Goal: Complete application form

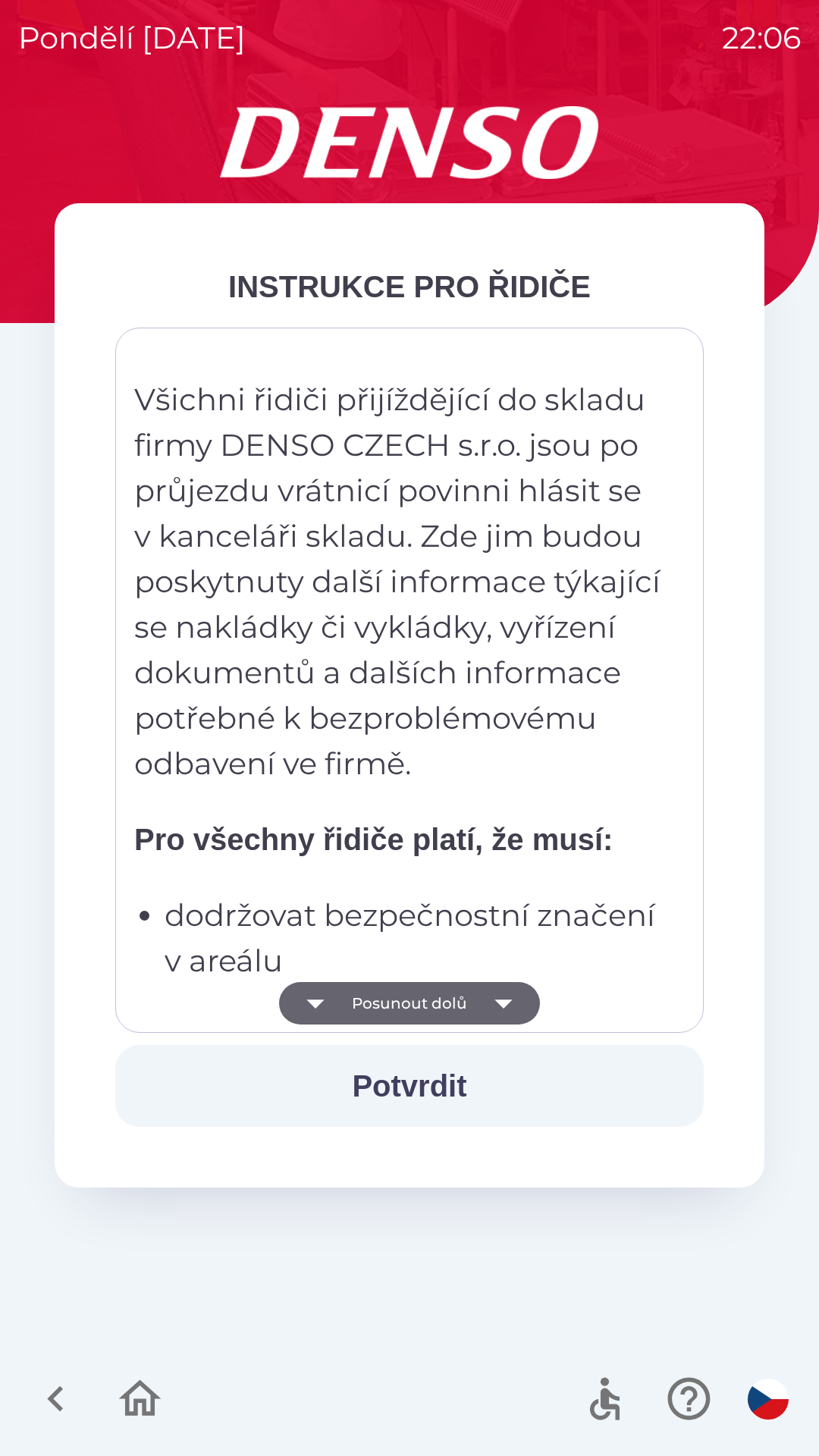
click at [448, 1001] on button "Posunout dolů" at bounding box center [410, 1003] width 261 height 42
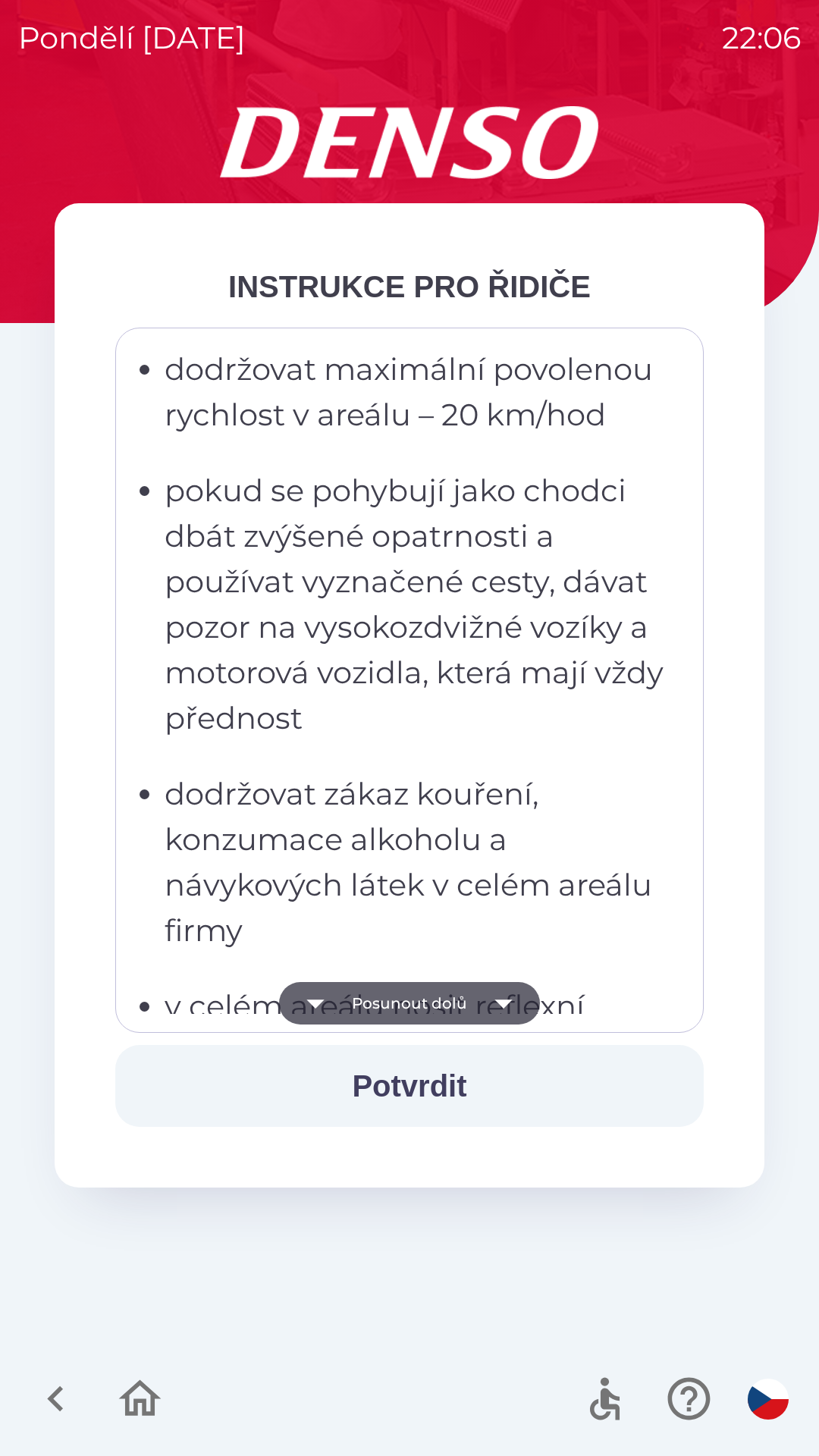
click at [465, 1013] on button "Posunout dolů" at bounding box center [410, 1003] width 261 height 42
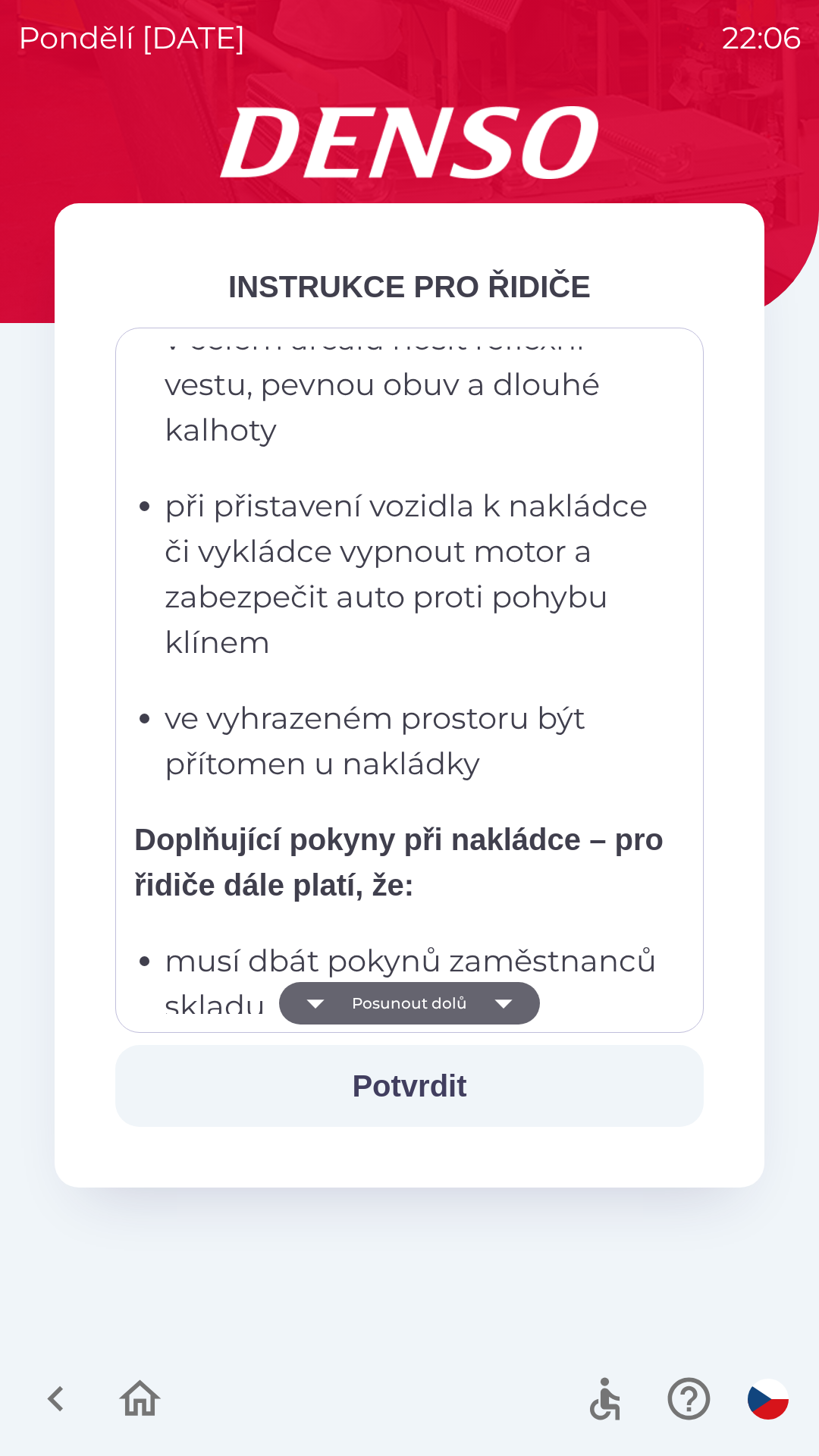
click at [467, 1001] on button "Posunout dolů" at bounding box center [410, 1003] width 261 height 42
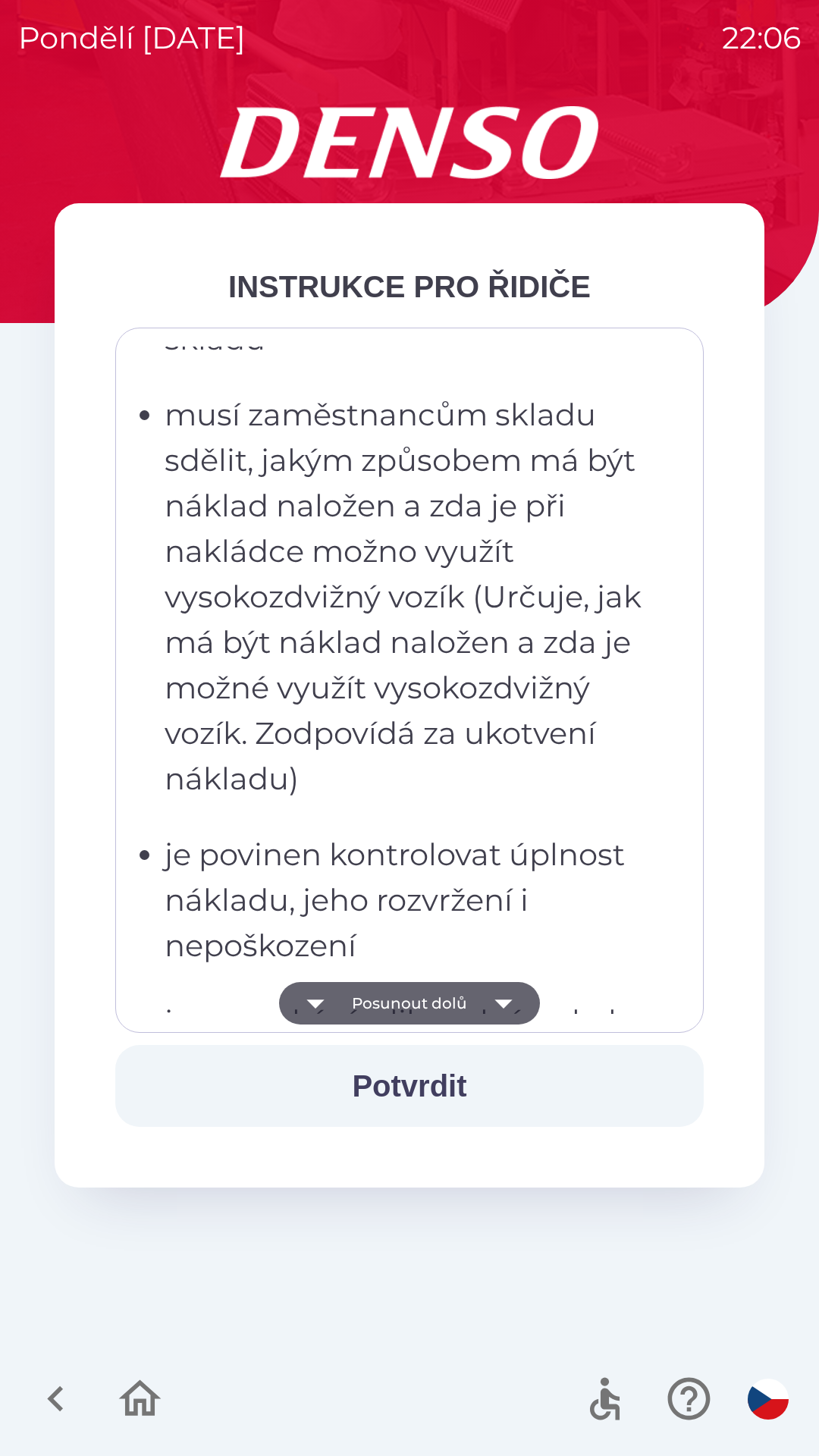
click at [471, 999] on button "Posunout dolů" at bounding box center [410, 1003] width 261 height 42
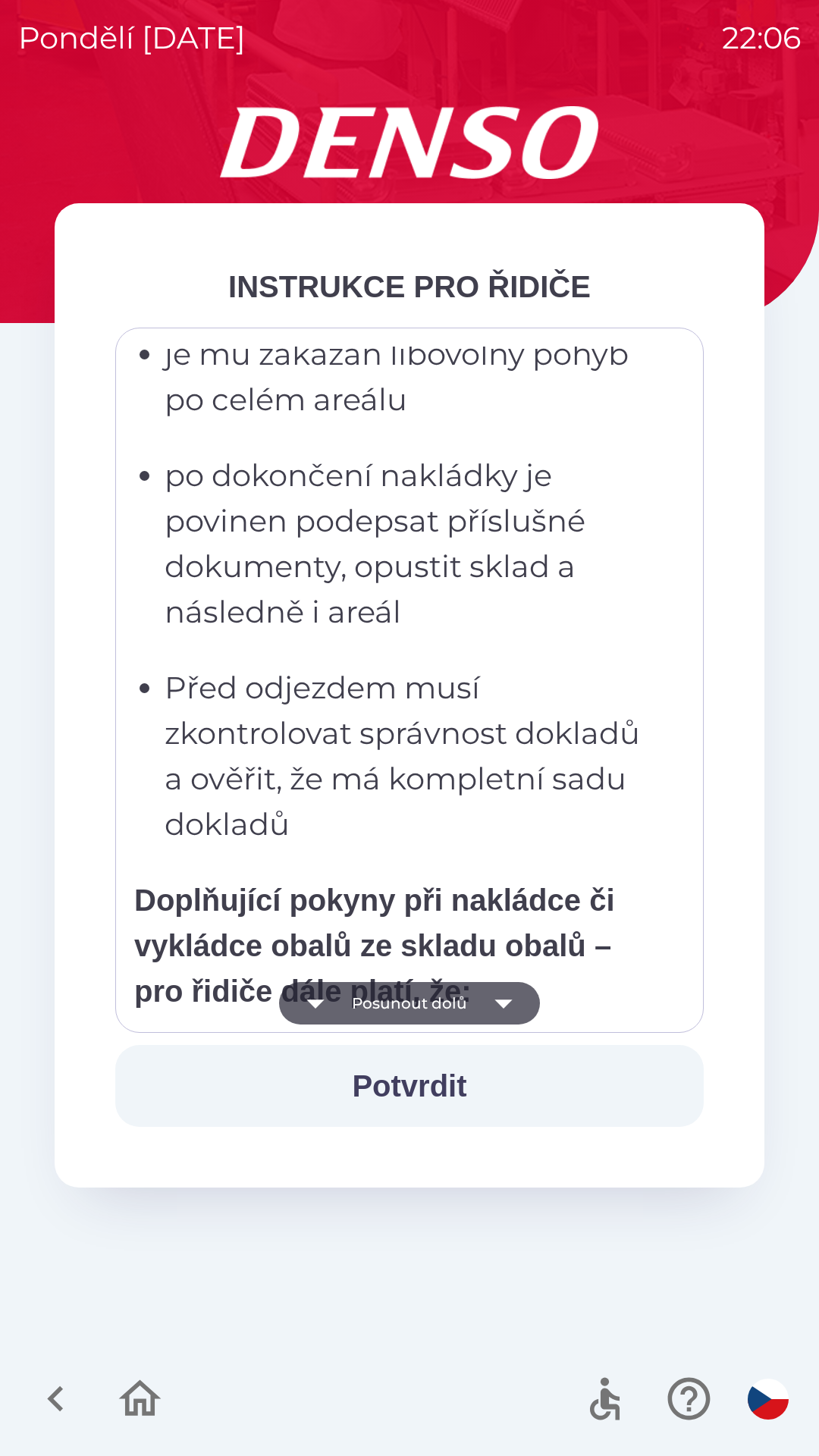
click at [487, 993] on icon "button" at bounding box center [503, 1003] width 42 height 42
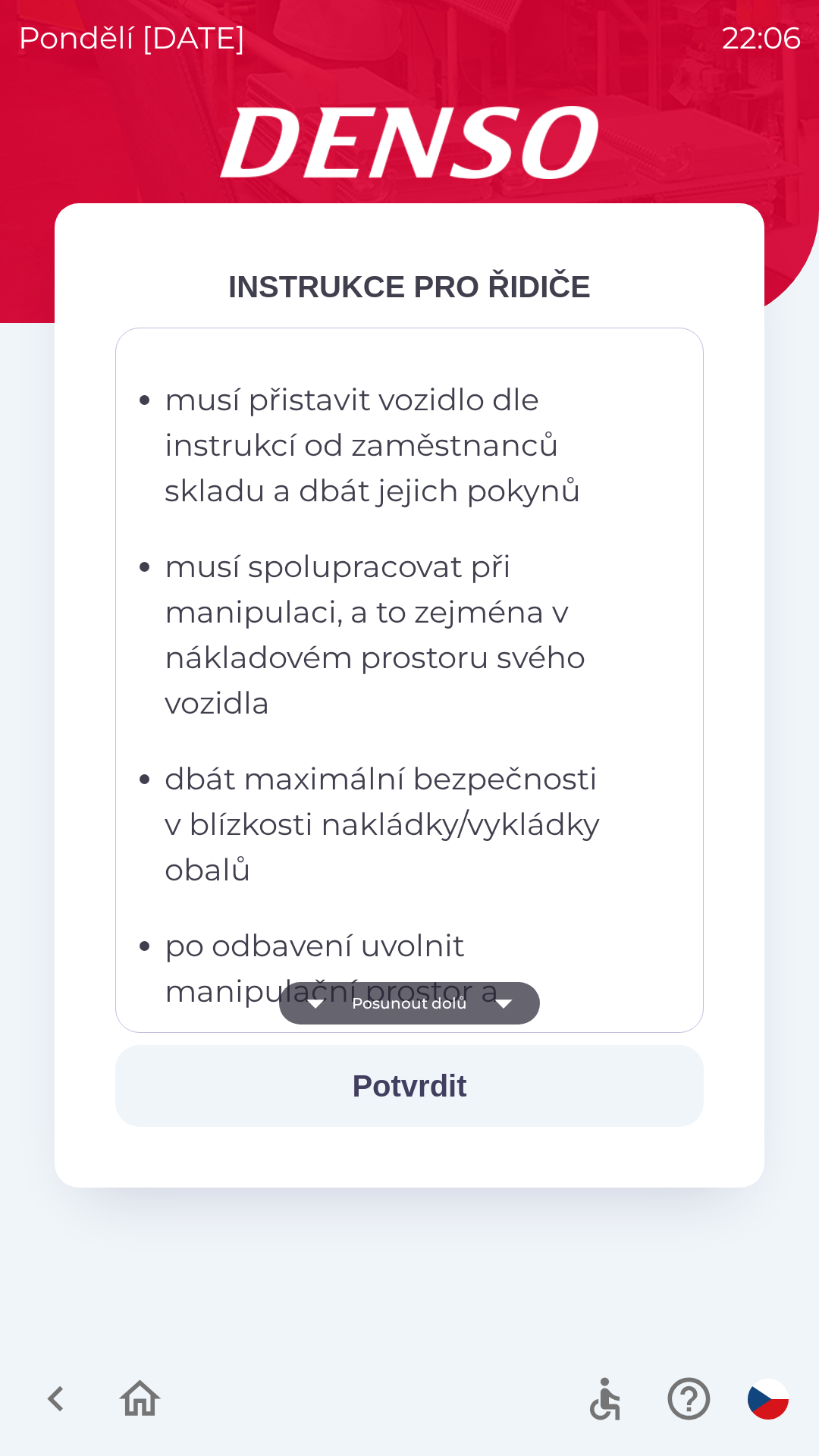
click at [501, 995] on icon "button" at bounding box center [503, 1003] width 42 height 42
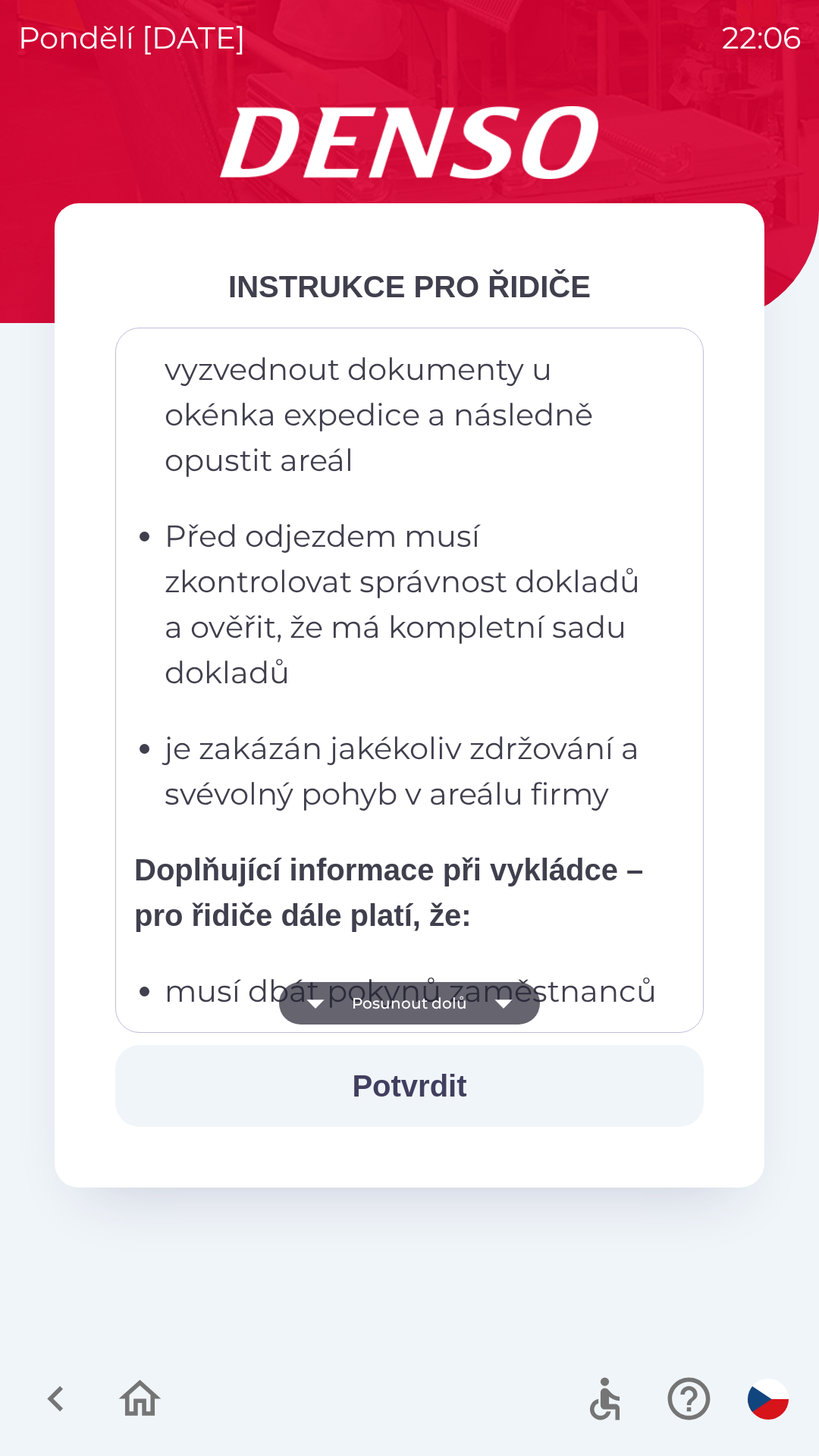
click at [501, 1000] on icon "button" at bounding box center [503, 1004] width 18 height 9
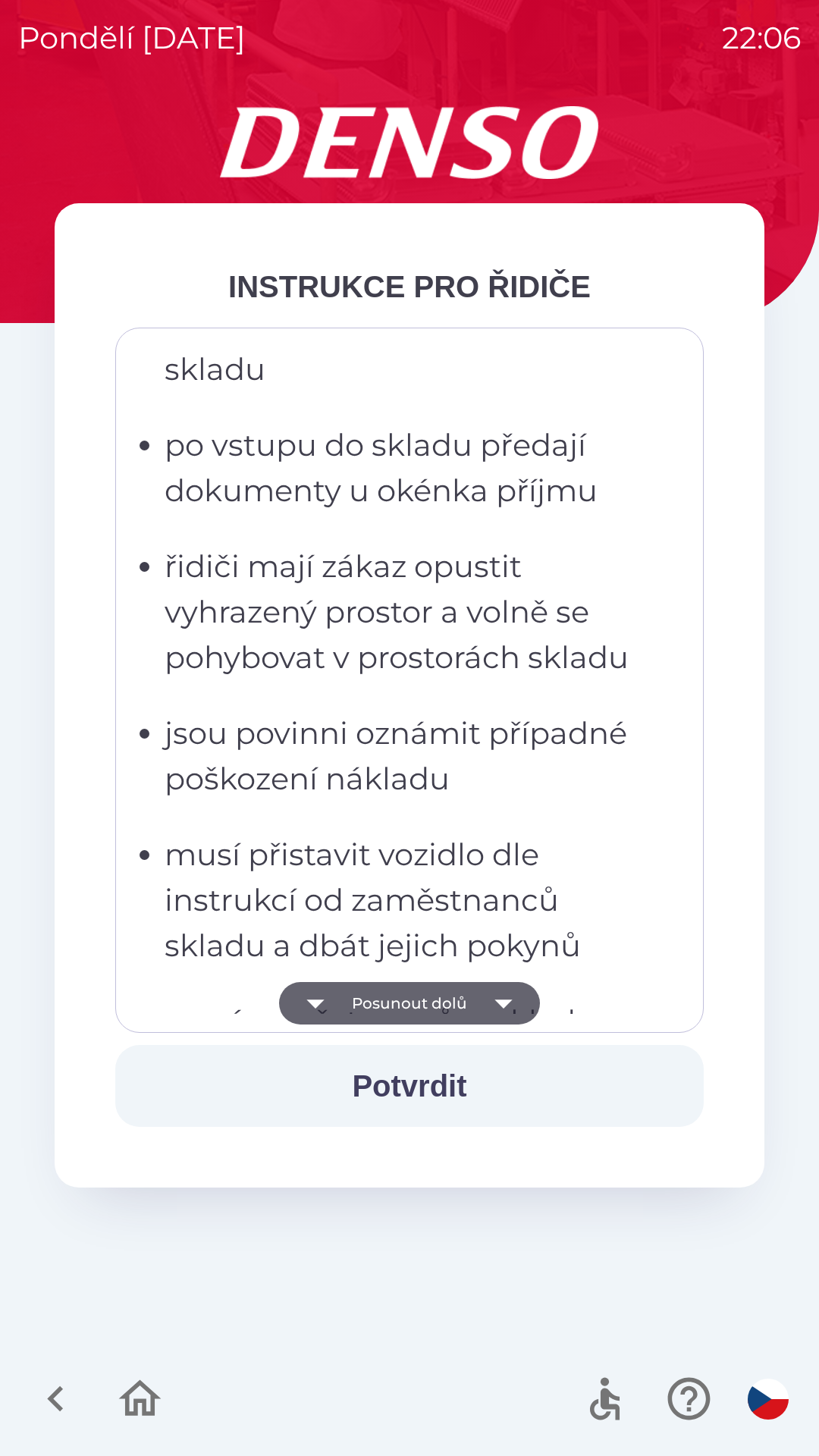
click at [503, 1000] on icon "button" at bounding box center [503, 1004] width 18 height 9
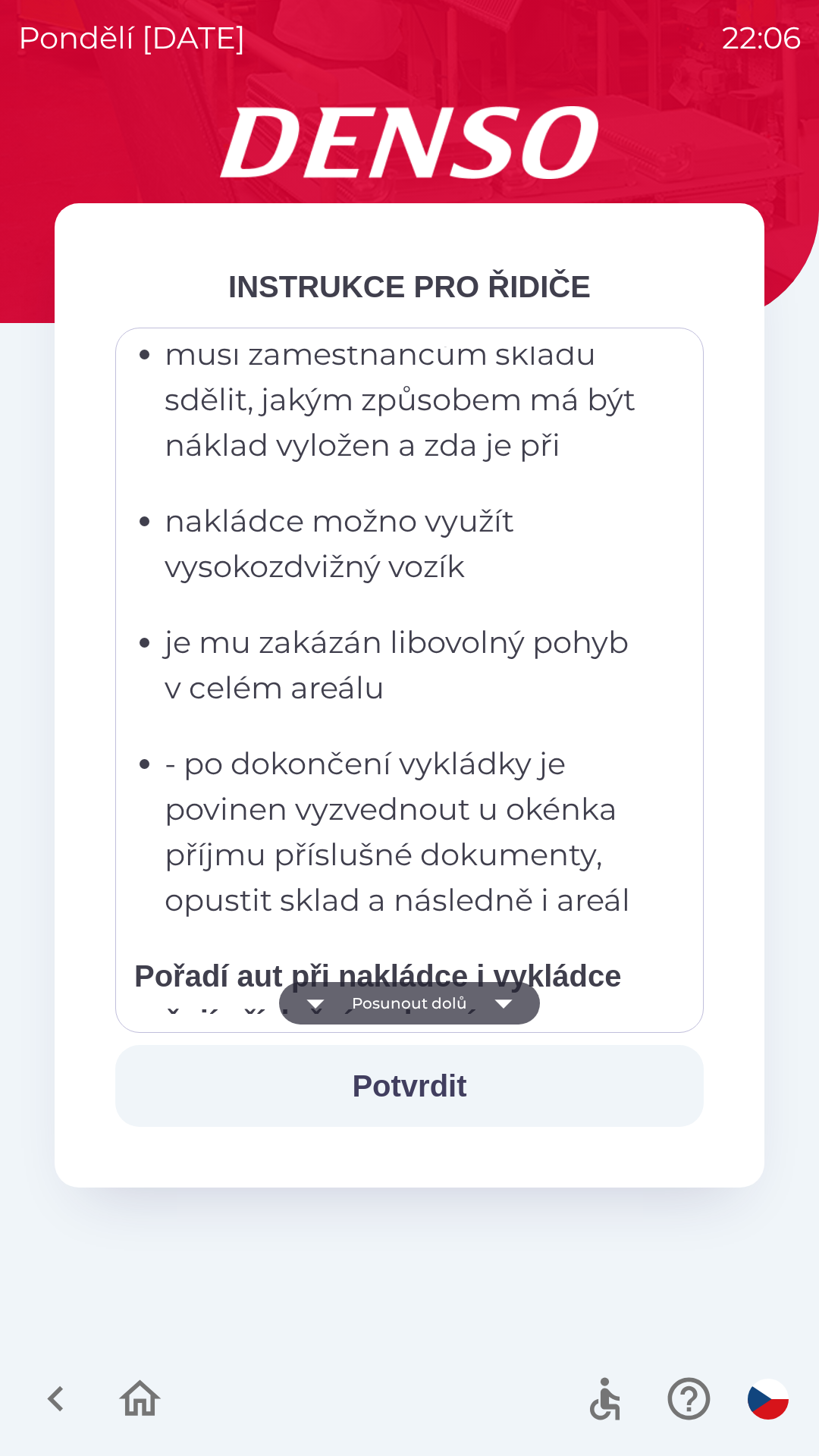
click at [504, 1011] on icon "button" at bounding box center [503, 1003] width 42 height 42
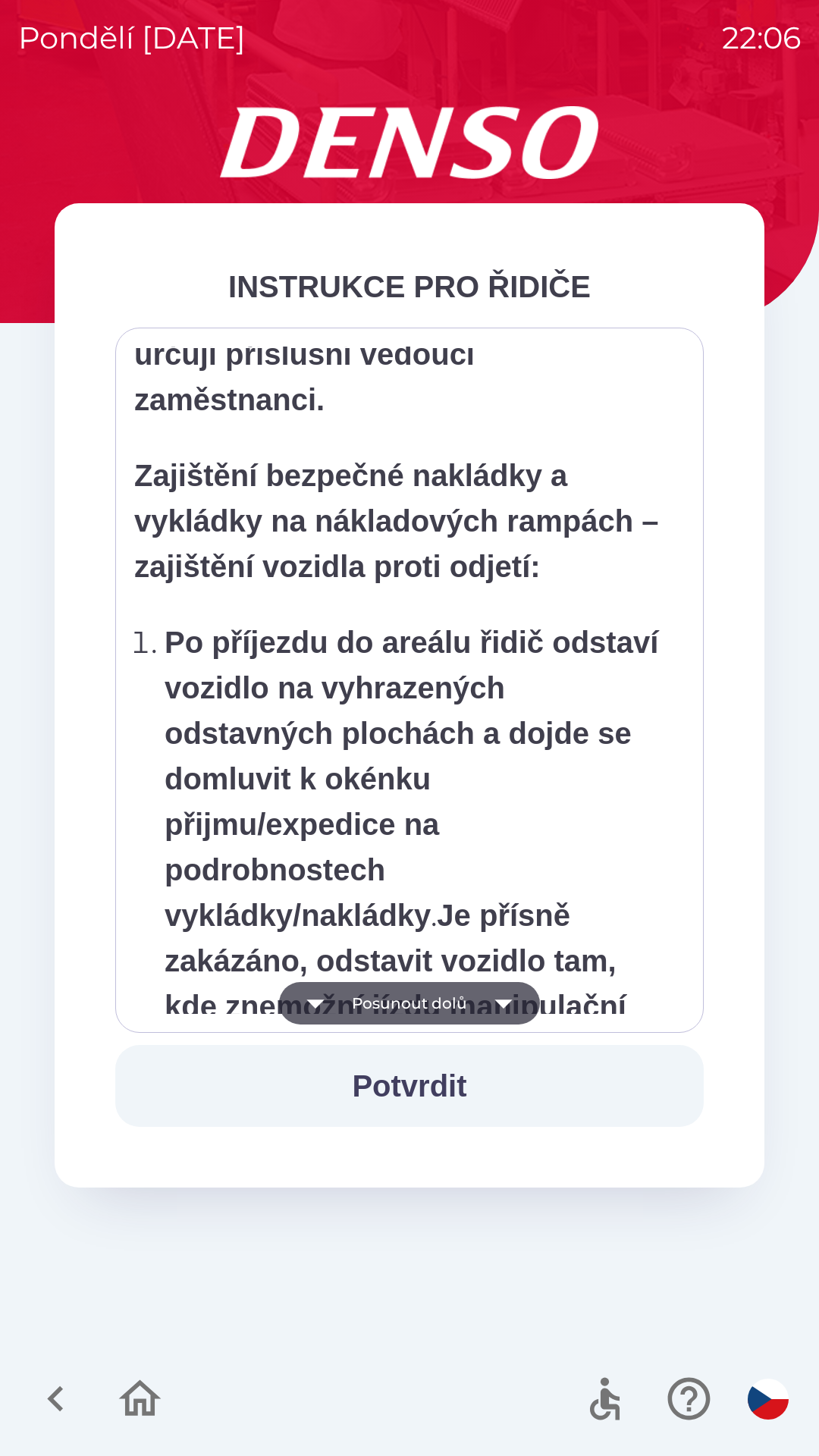
click at [501, 1013] on icon "button" at bounding box center [503, 1003] width 42 height 42
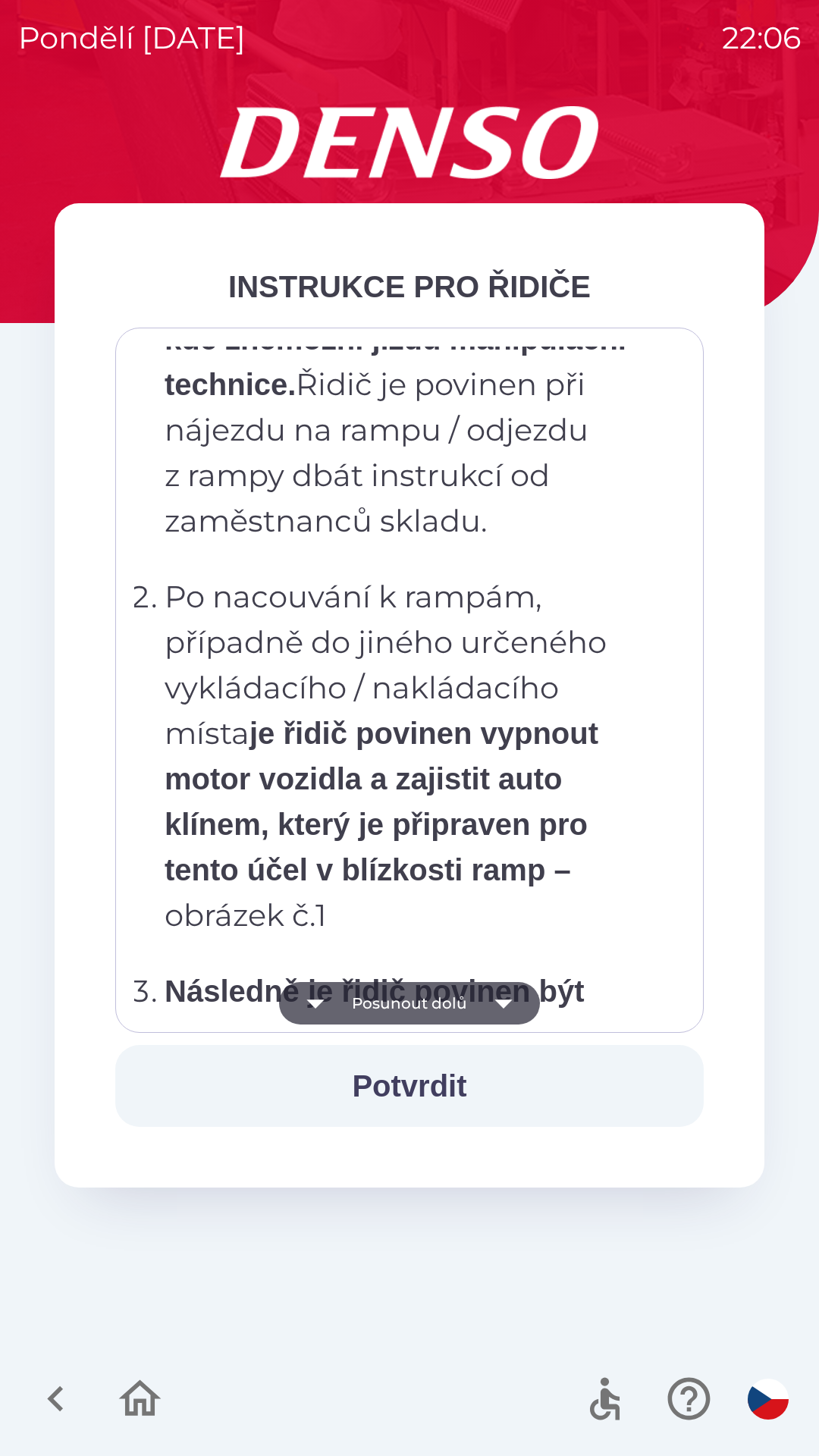
click at [497, 1011] on icon "button" at bounding box center [503, 1003] width 42 height 42
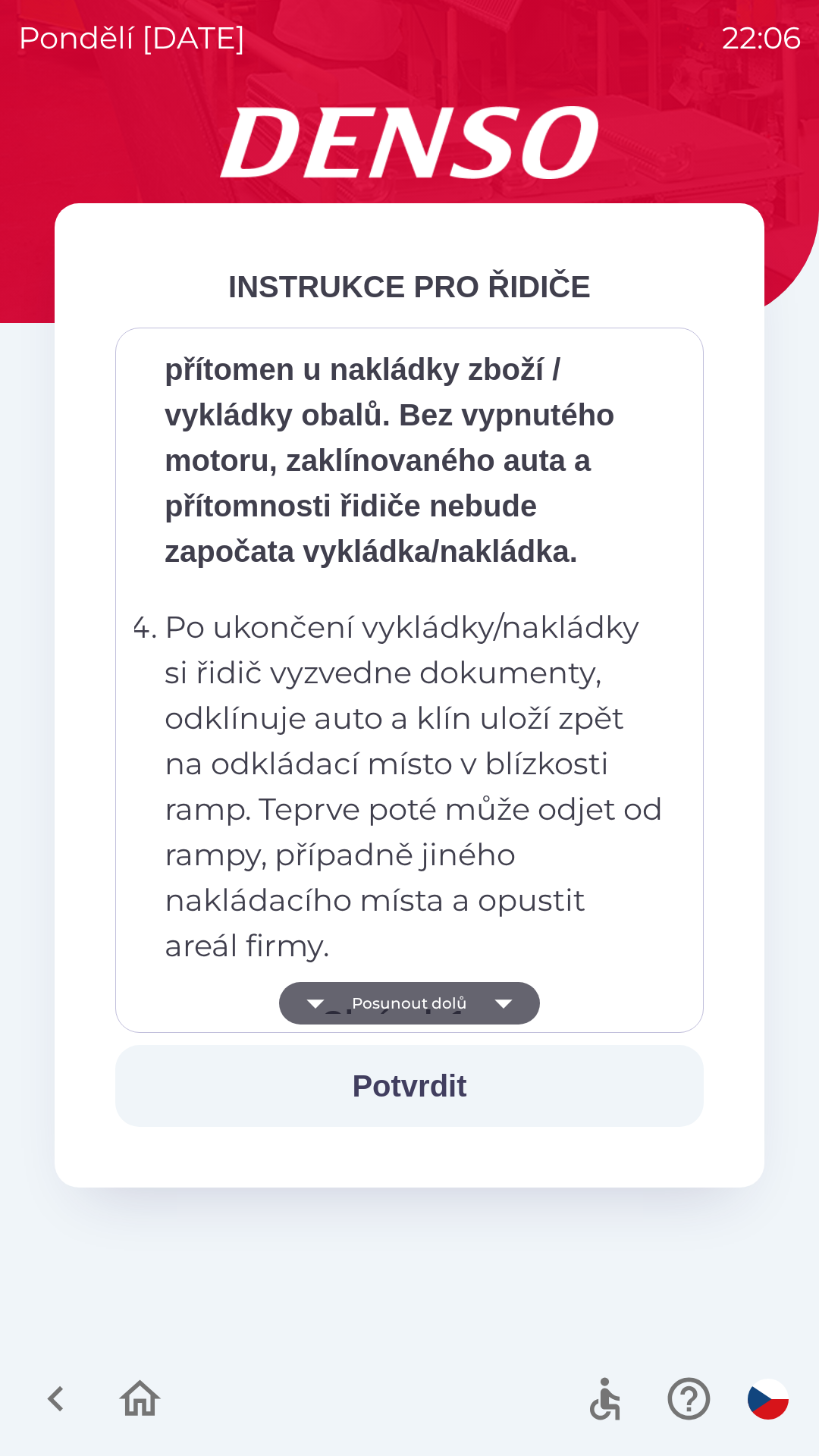
click at [491, 1013] on icon "button" at bounding box center [503, 1003] width 42 height 42
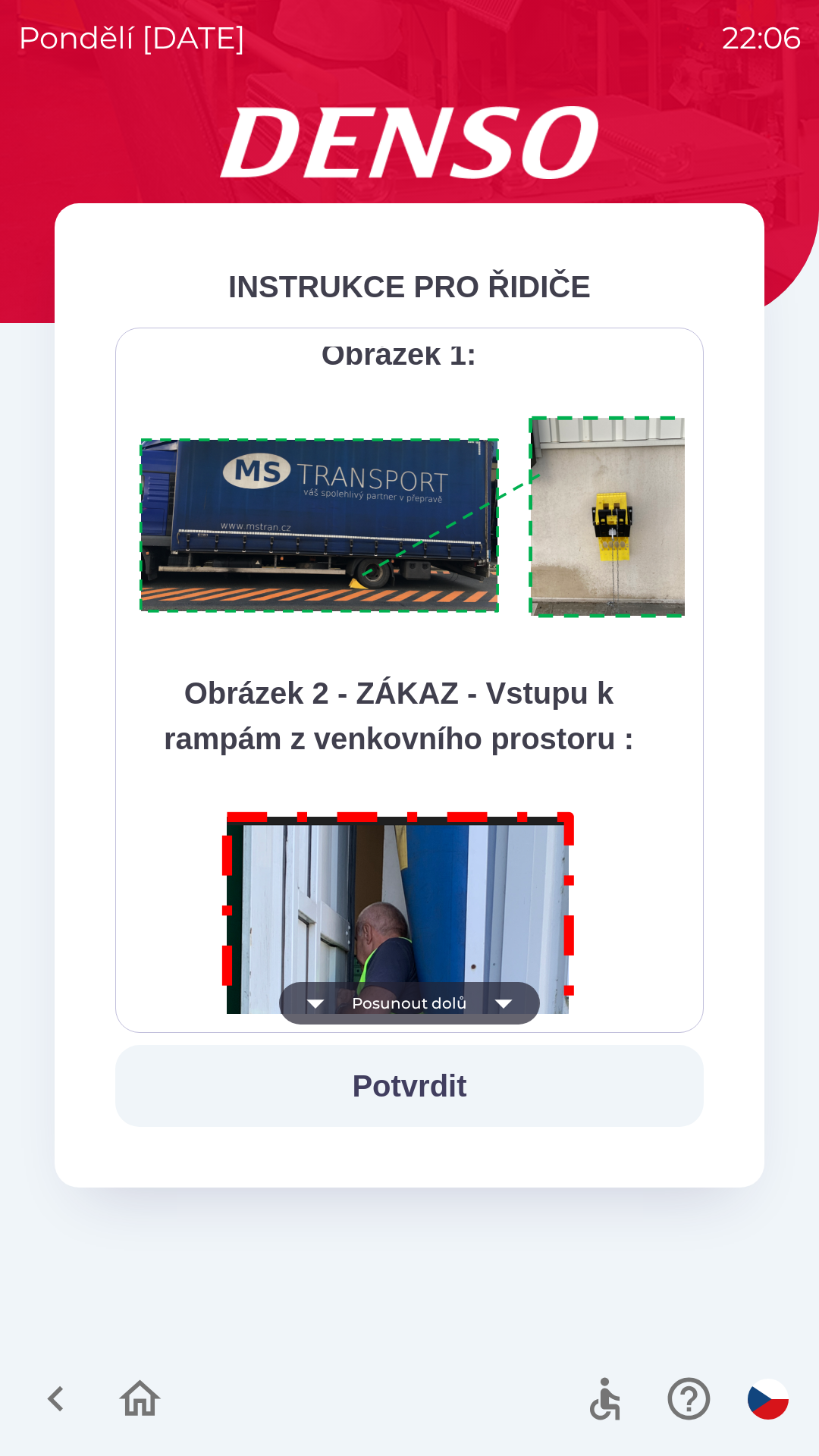
click at [491, 1022] on icon "button" at bounding box center [503, 1003] width 42 height 42
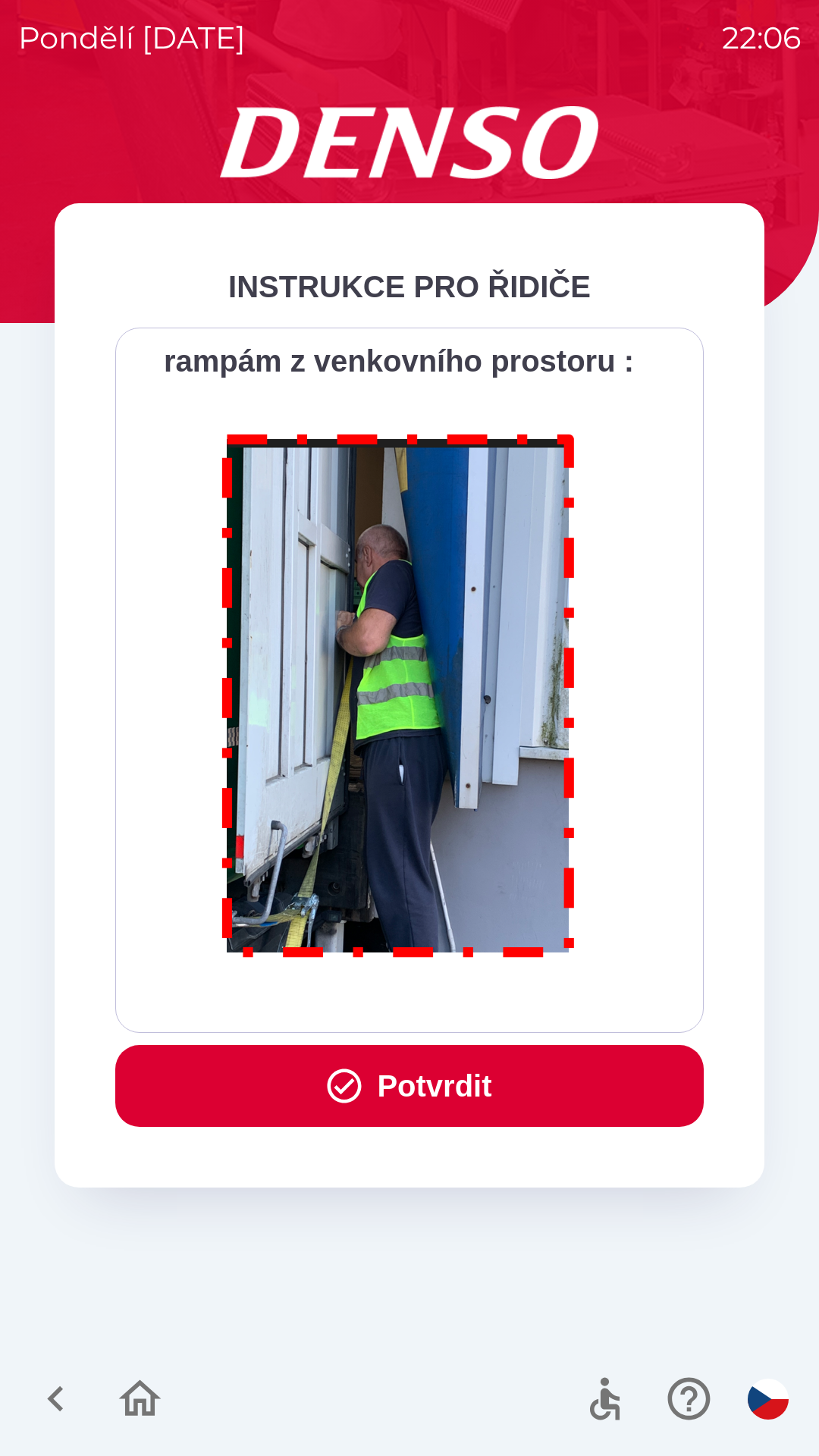
click at [492, 1024] on div "Všichni řidiči přijíždějící do skladu firmy DENSO CZECH s.r.o. jsou po průjezdu…" at bounding box center [410, 680] width 589 height 706
click at [476, 1083] on button "Potvrdit" at bounding box center [410, 1086] width 589 height 82
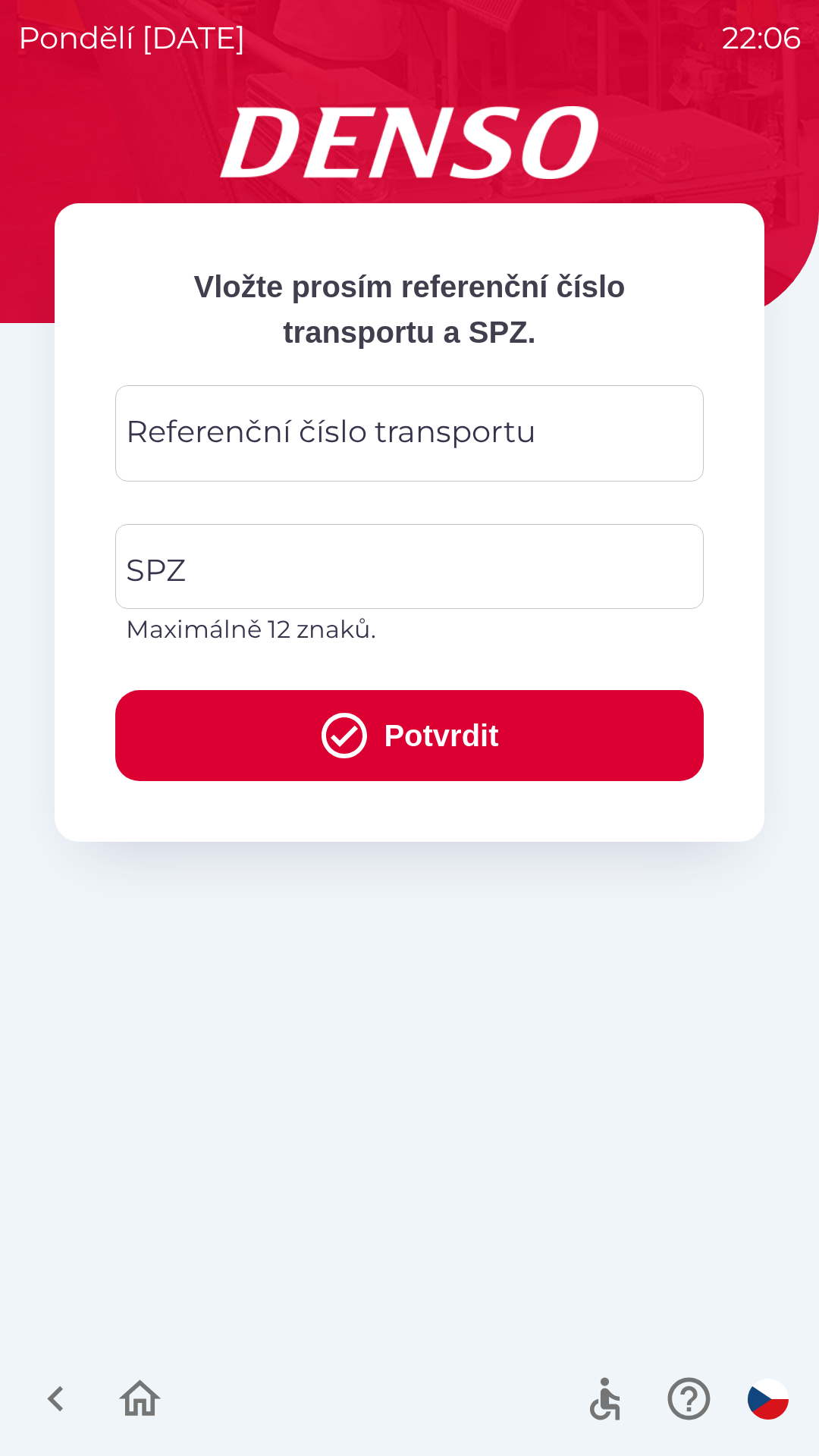
click at [446, 435] on div "Referenční číslo transportu Referenční číslo transportu" at bounding box center [410, 433] width 589 height 96
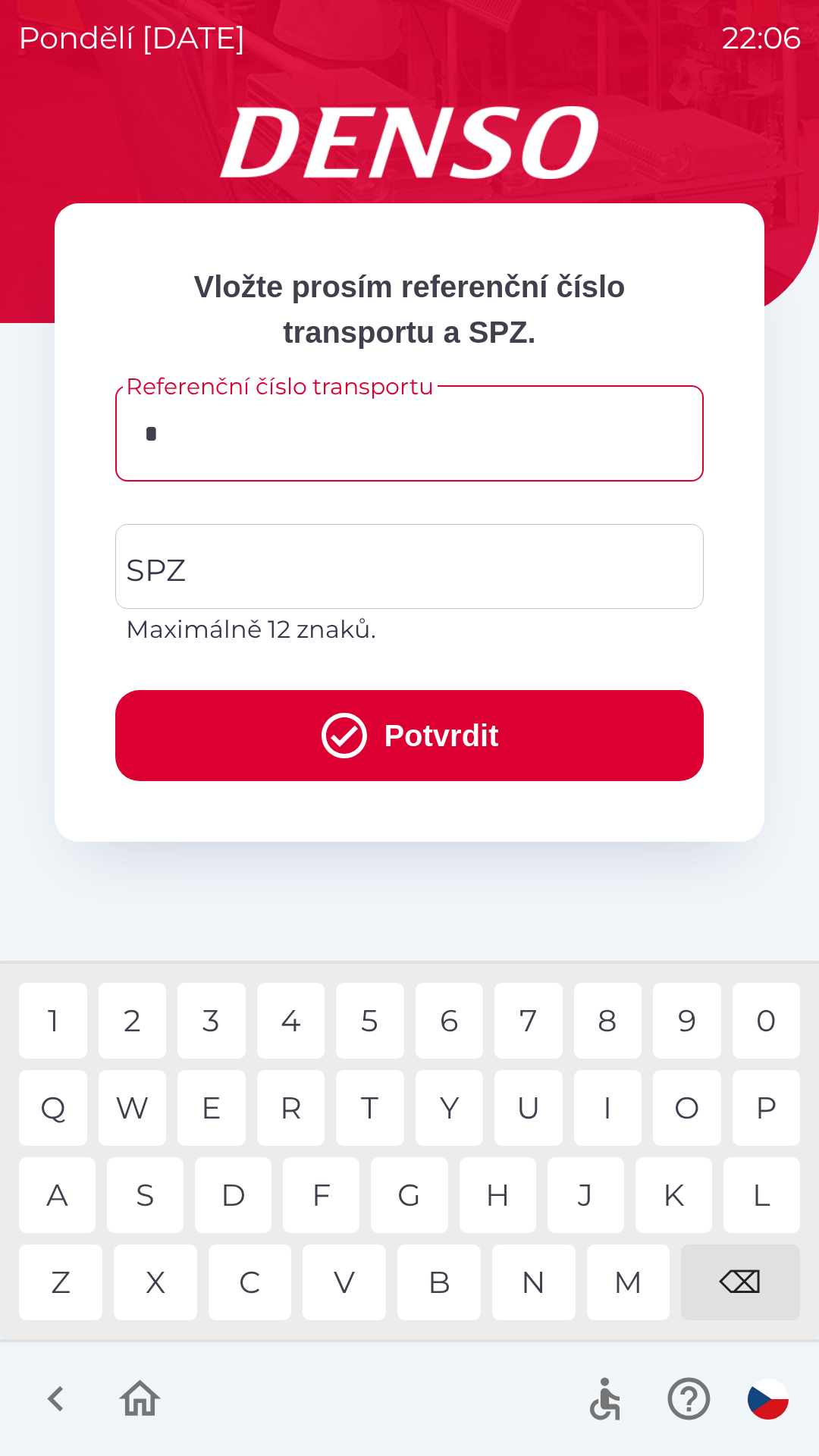
click at [260, 1189] on div "D" at bounding box center [233, 1195] width 77 height 76
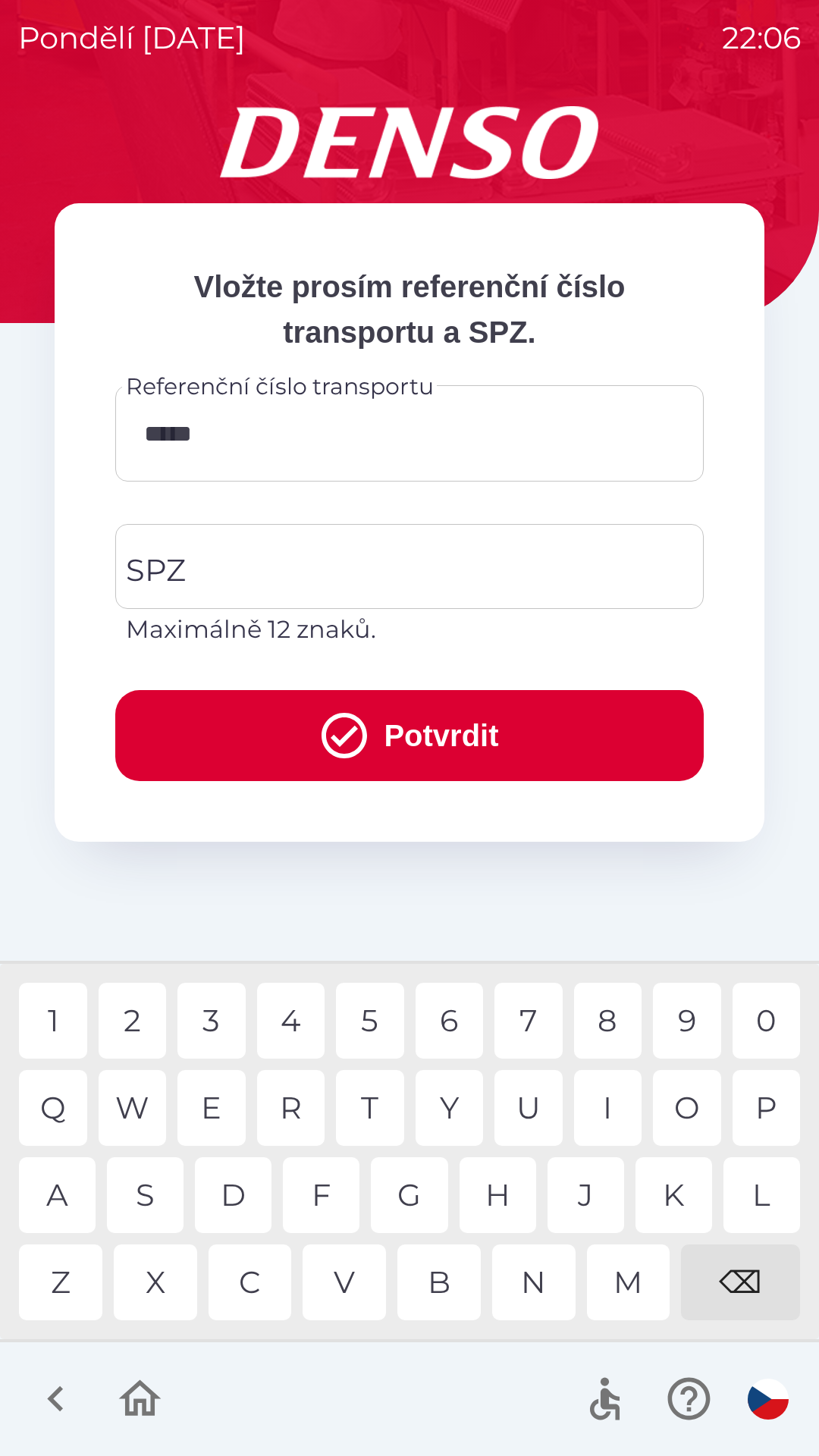
click at [752, 1026] on div "0" at bounding box center [766, 1021] width 68 height 76
click at [142, 1105] on div "W" at bounding box center [132, 1108] width 68 height 76
type input "*********"
click at [392, 573] on input "SPZ" at bounding box center [398, 566] width 552 height 71
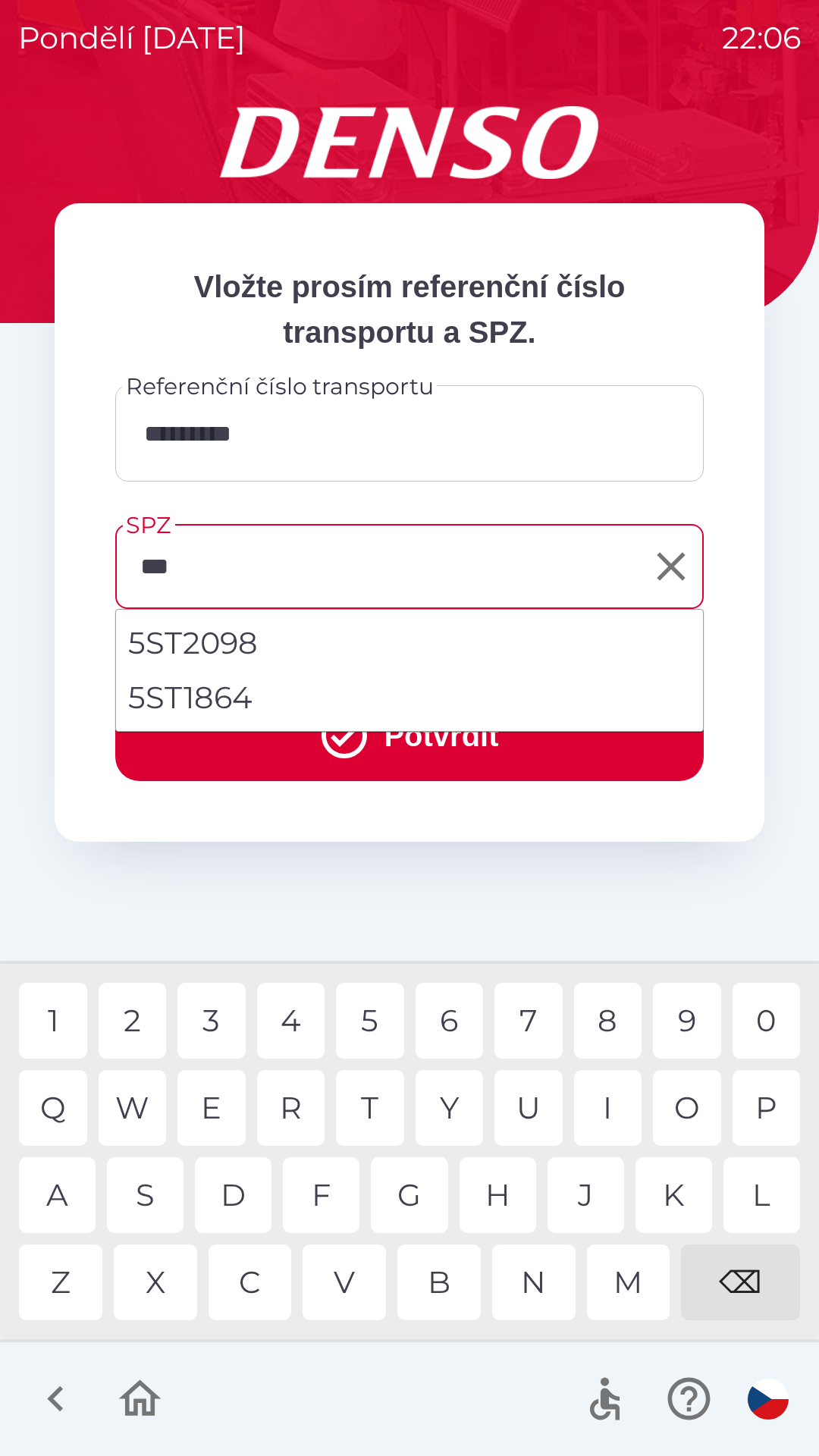
click at [376, 1096] on div "T" at bounding box center [369, 1108] width 68 height 76
click at [246, 707] on li "5ST1864" at bounding box center [410, 697] width 587 height 54
type input "*******"
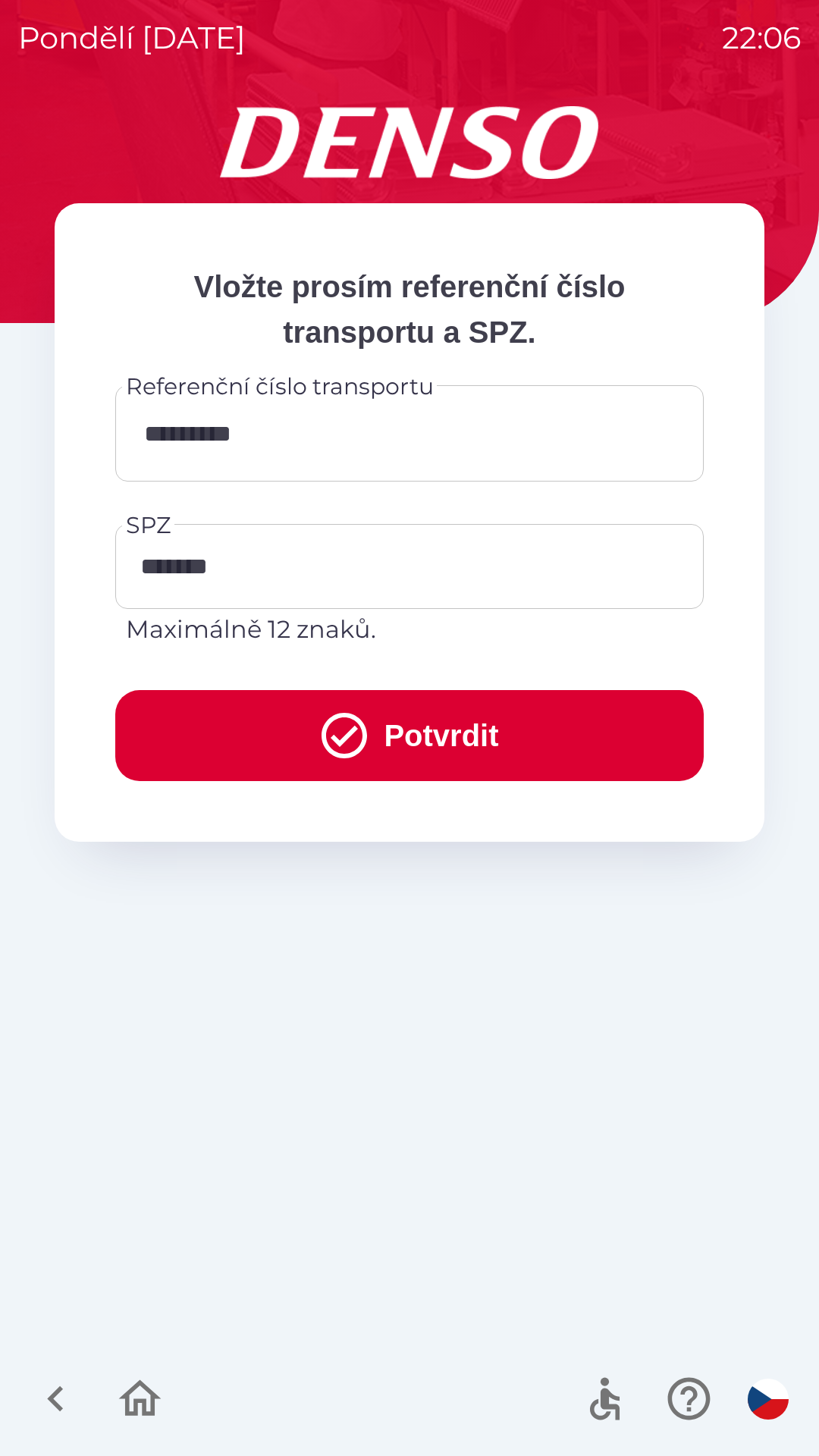
click at [432, 734] on button "Potvrdit" at bounding box center [410, 735] width 589 height 91
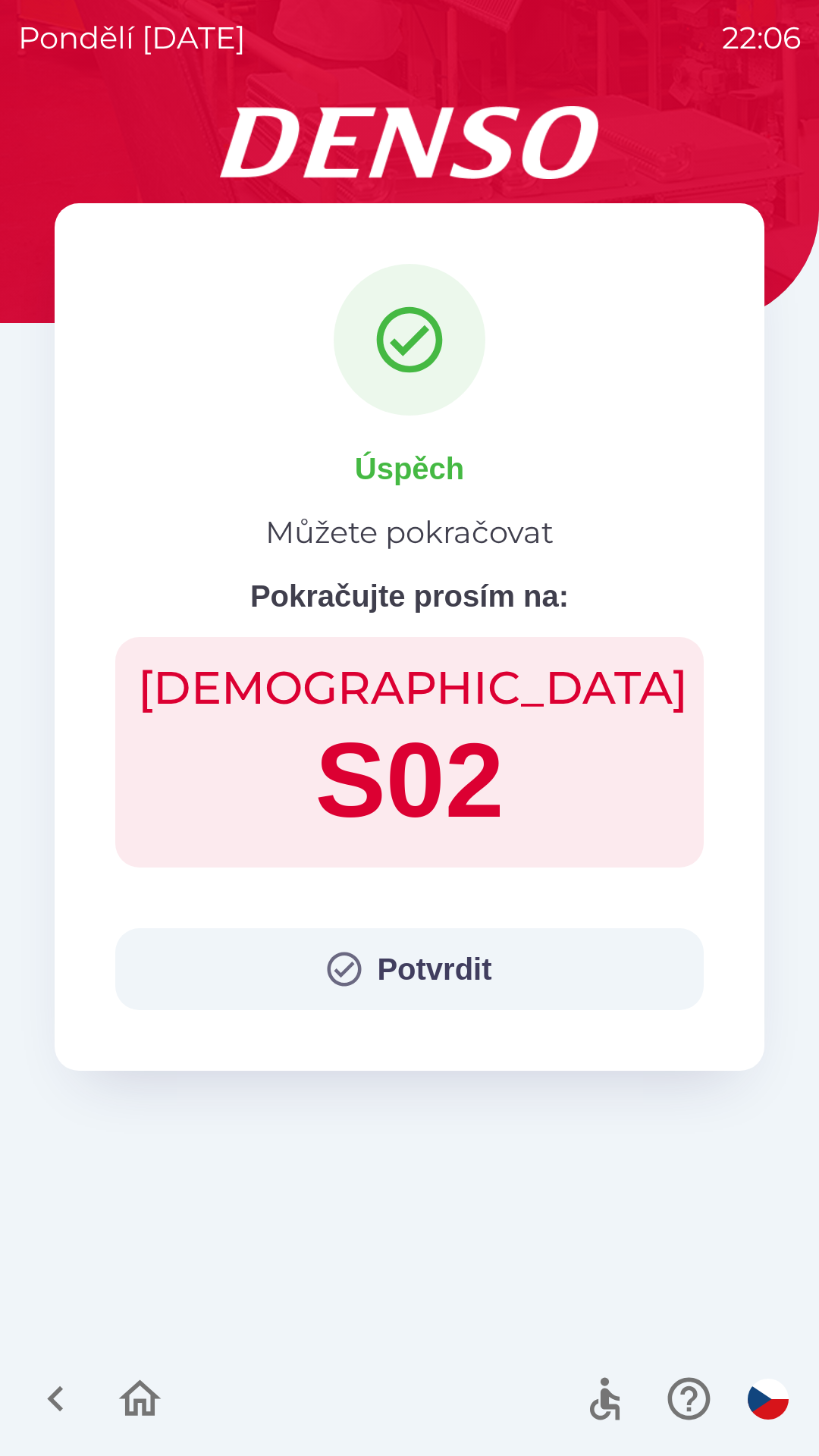
click at [441, 976] on button "Potvrdit" at bounding box center [410, 969] width 589 height 82
